Goal: Transaction & Acquisition: Book appointment/travel/reservation

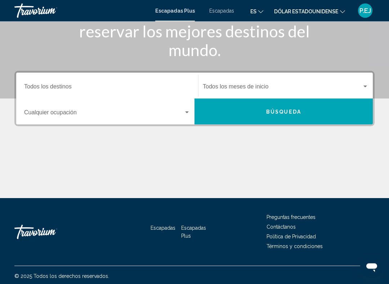
scroll to position [117, 0]
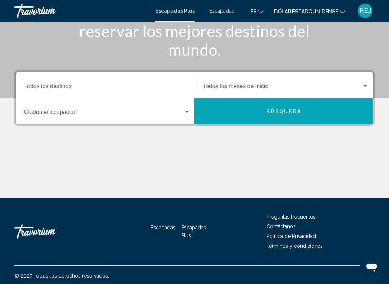
click at [186, 108] on div "Ocupación Cualquier ocupación" at bounding box center [107, 111] width 166 height 23
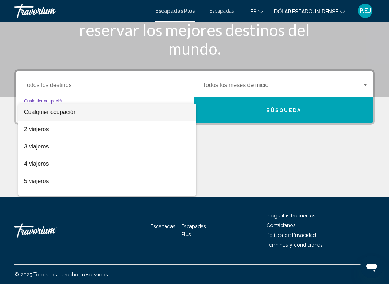
scroll to position [120, 0]
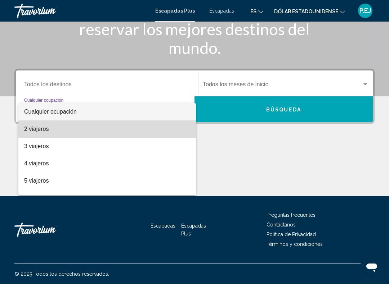
click at [68, 130] on span "2 viajeros" at bounding box center [107, 129] width 166 height 17
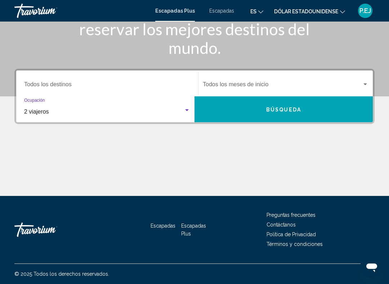
click at [286, 107] on font "Búsqueda" at bounding box center [283, 110] width 35 height 6
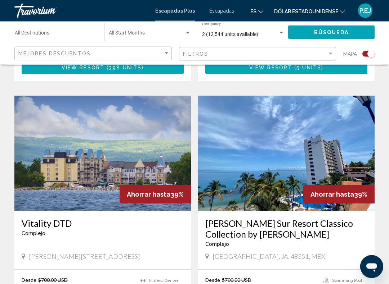
scroll to position [995, 0]
click at [261, 153] on img "Contenido principal" at bounding box center [286, 153] width 176 height 115
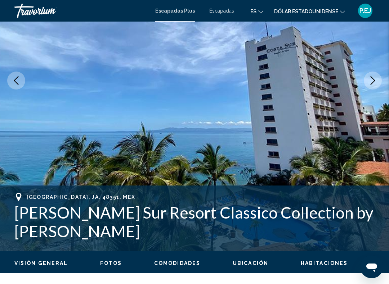
scroll to position [112, 0]
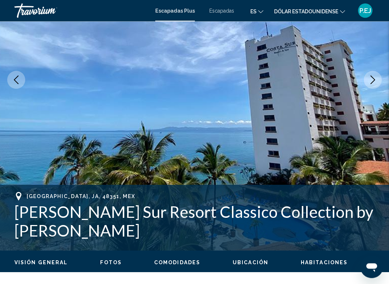
click at [374, 74] on button "Next image" at bounding box center [373, 80] width 18 height 18
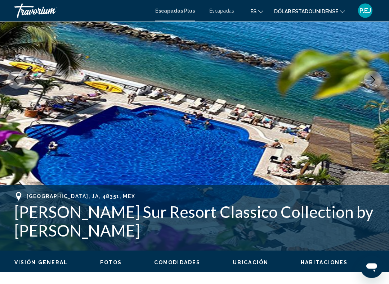
scroll to position [113, 0]
click at [371, 75] on button "Next image" at bounding box center [373, 80] width 18 height 18
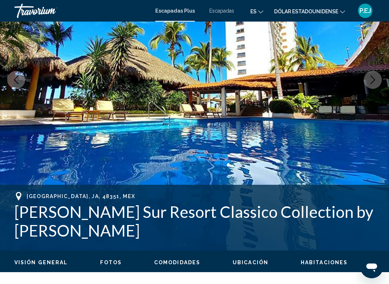
click at [372, 78] on icon "Next image" at bounding box center [372, 80] width 9 height 9
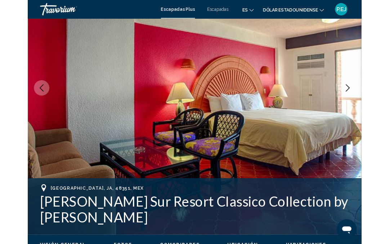
scroll to position [0, 0]
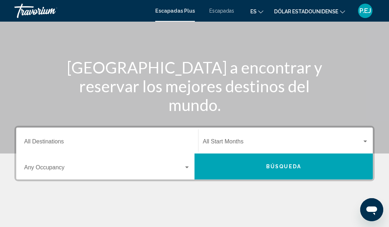
scroll to position [86, 0]
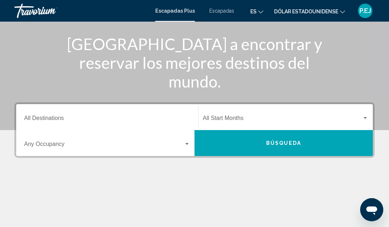
click at [180, 145] on span "Widget de búsqueda" at bounding box center [103, 145] width 159 height 6
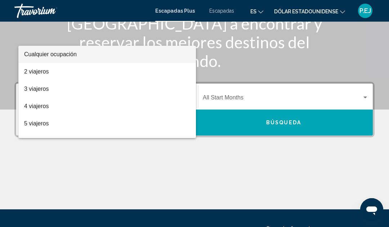
scroll to position [93, 0]
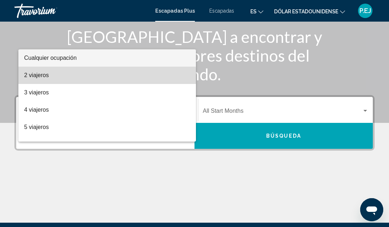
click at [62, 78] on span "2 viajeros" at bounding box center [107, 75] width 166 height 17
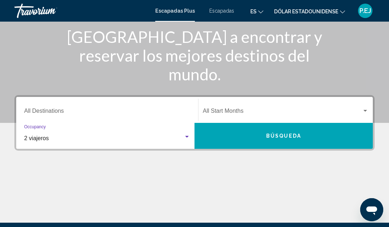
click at [367, 111] on div "Widget de búsqueda" at bounding box center [365, 111] width 6 height 6
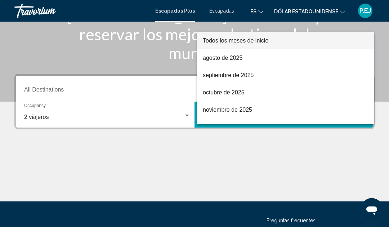
scroll to position [165, 0]
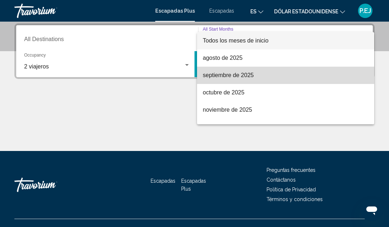
click at [234, 76] on font "septiembre de 2025" at bounding box center [228, 75] width 51 height 6
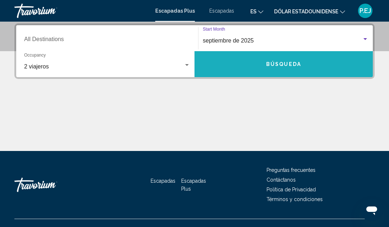
click at [289, 68] on button "Búsqueda" at bounding box center [283, 64] width 178 height 26
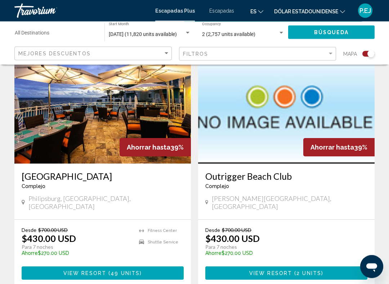
scroll to position [1555, 0]
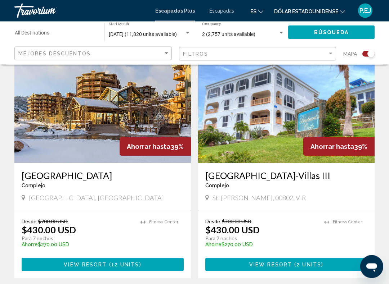
scroll to position [1583, 0]
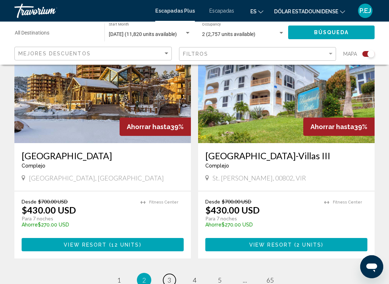
click at [168, 226] on link "page 3" at bounding box center [169, 280] width 13 height 13
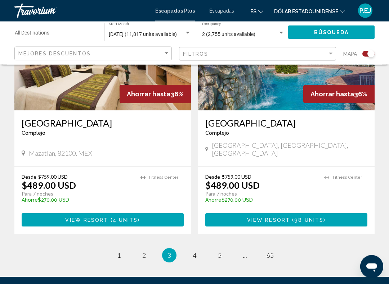
scroll to position [1601, 0]
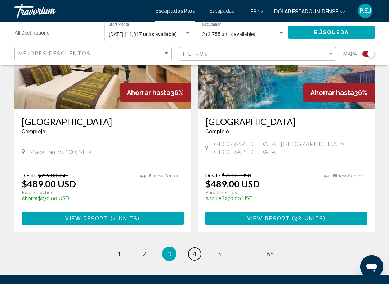
click at [191, 226] on link "page 4" at bounding box center [194, 254] width 13 height 13
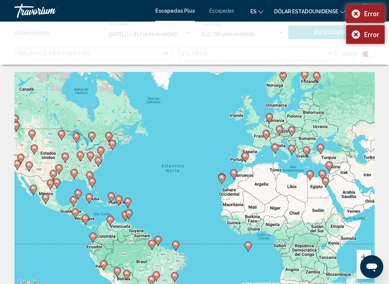
click at [348, 15] on div "Error" at bounding box center [365, 13] width 39 height 19
click at [356, 15] on div "Error" at bounding box center [365, 13] width 39 height 19
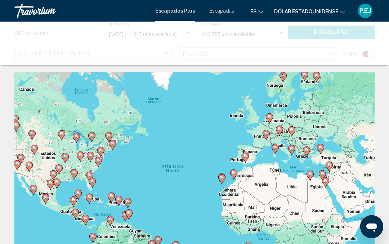
click at [333, 187] on div "Para activar la función de arrastrar con el teclado, presiona Alt + Intro. Una …" at bounding box center [194, 180] width 360 height 216
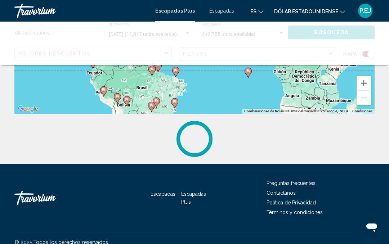
scroll to position [179, 0]
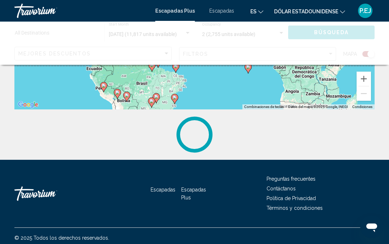
click at [328, 190] on li "Contáctanos" at bounding box center [320, 188] width 108 height 8
click at [351, 190] on li "Contáctanos" at bounding box center [320, 188] width 108 height 8
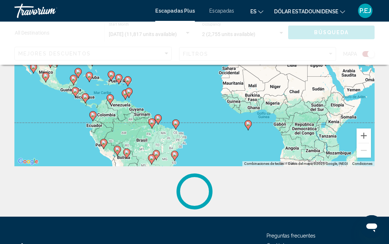
scroll to position [121, 0]
